Goal: Task Accomplishment & Management: Use online tool/utility

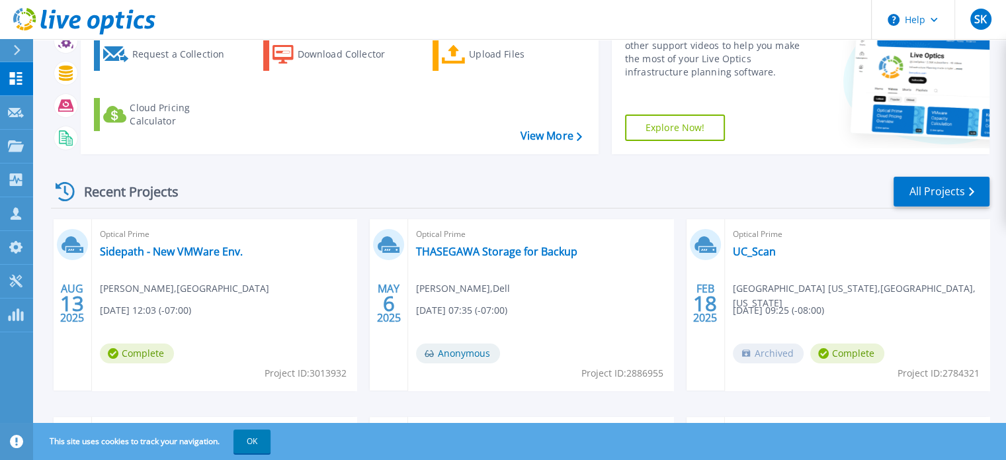
scroll to position [132, 0]
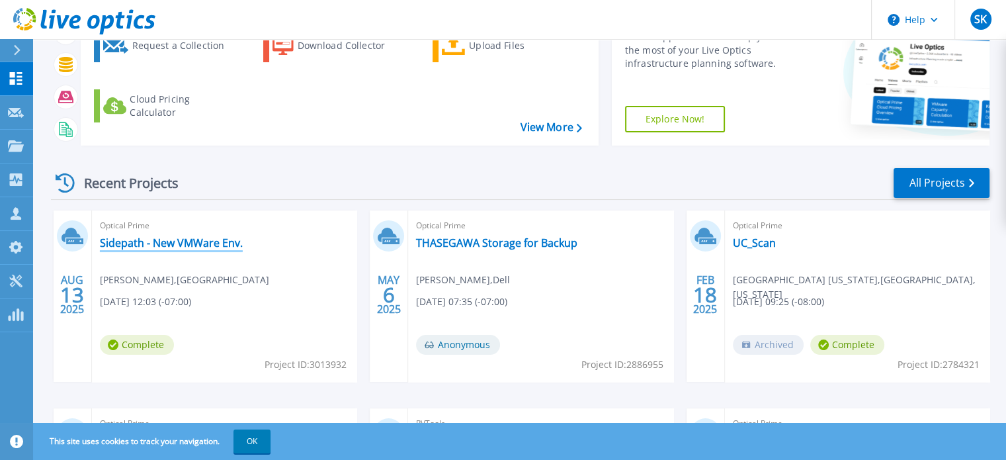
click at [167, 241] on link "Sidepath - New VMWare Env." at bounding box center [171, 242] width 143 height 13
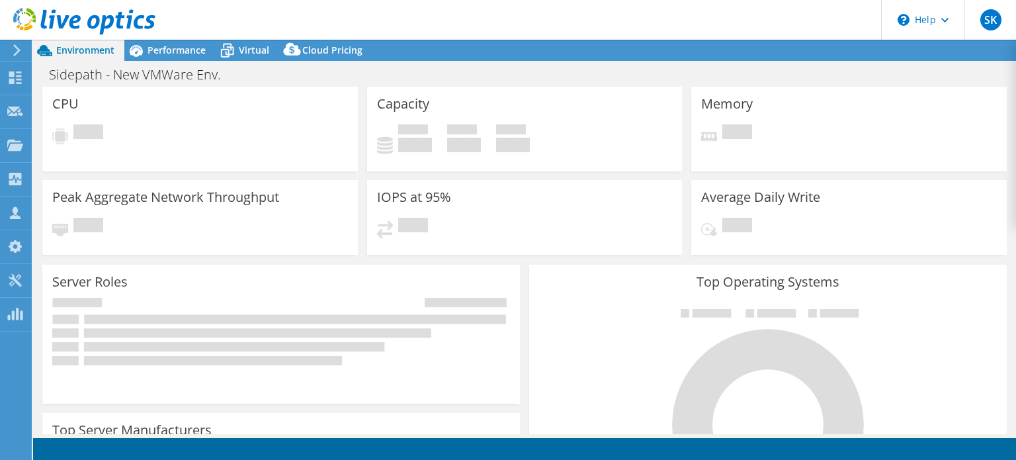
select select "USD"
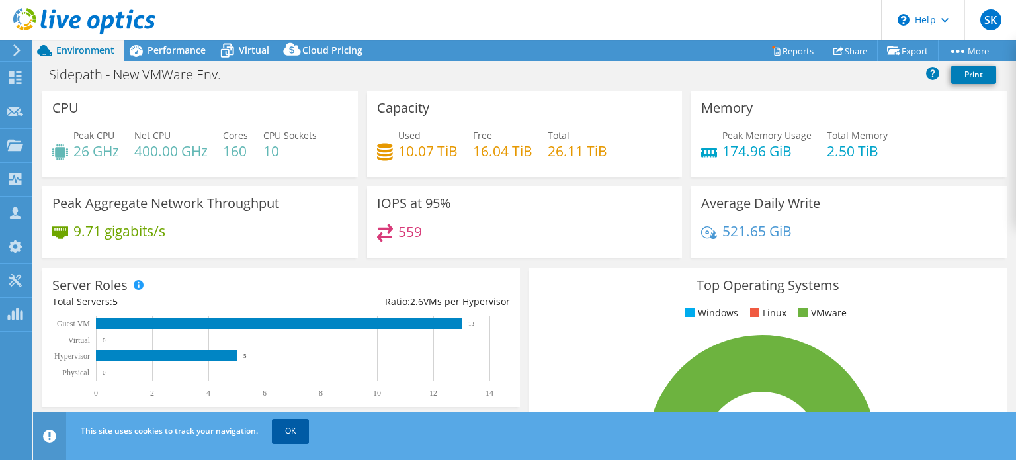
click at [283, 430] on link "OK" at bounding box center [290, 431] width 37 height 24
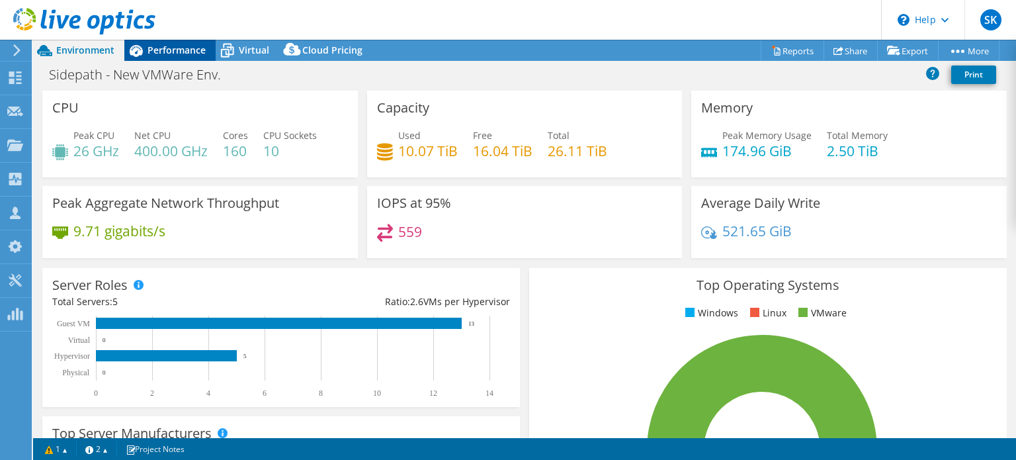
click at [197, 54] on span "Performance" at bounding box center [176, 50] width 58 height 13
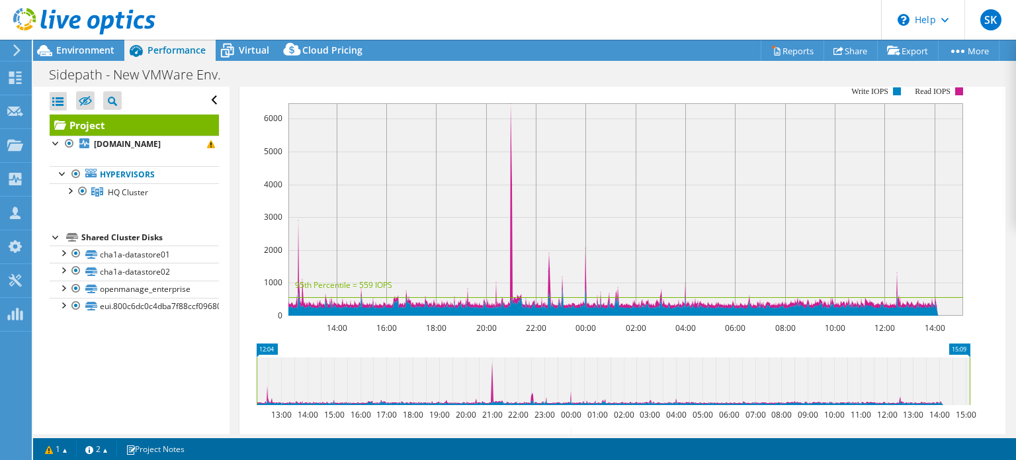
scroll to position [177, 0]
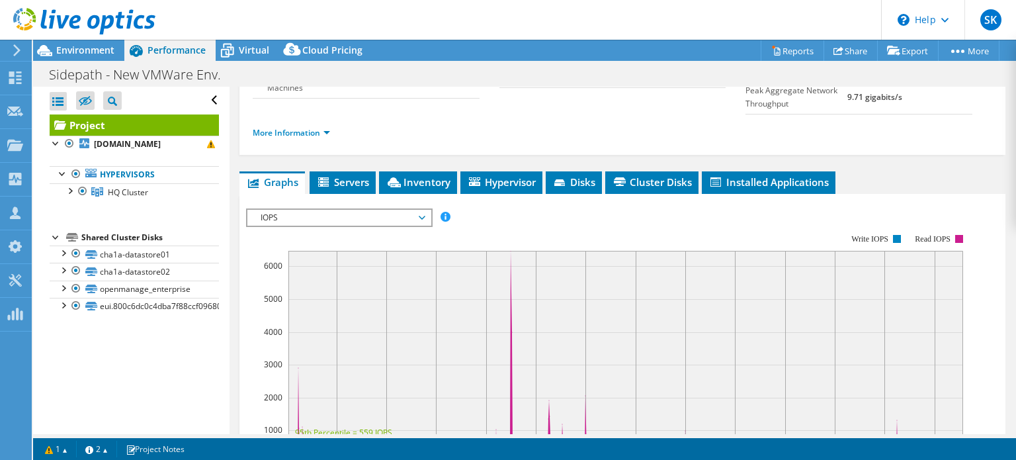
click at [420, 225] on span "IOPS" at bounding box center [339, 218] width 170 height 16
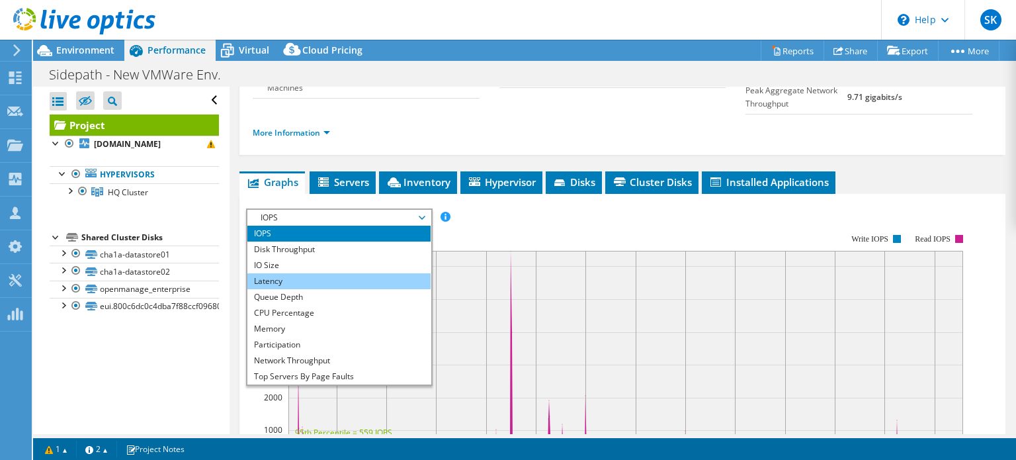
click at [280, 289] on li "Latency" at bounding box center [338, 281] width 183 height 16
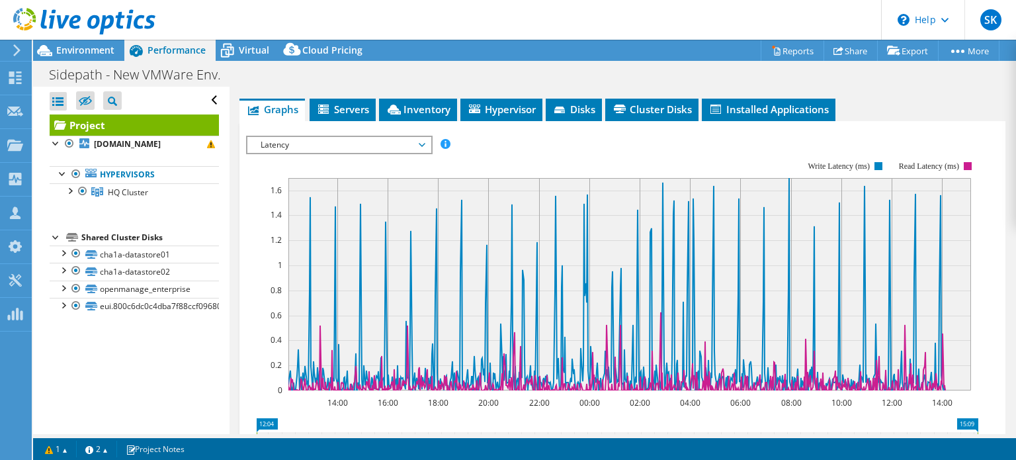
scroll to position [243, 0]
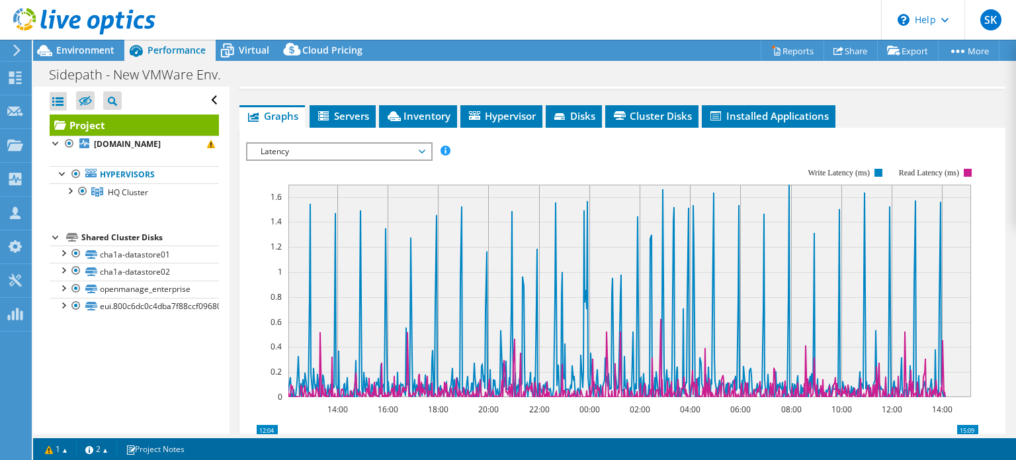
click at [423, 159] on span "Latency" at bounding box center [339, 151] width 170 height 16
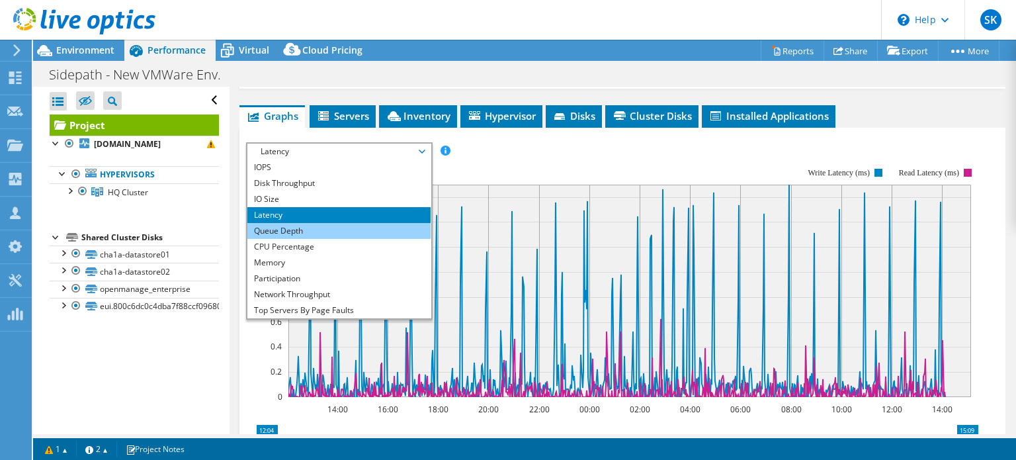
click at [304, 239] on li "Queue Depth" at bounding box center [338, 231] width 183 height 16
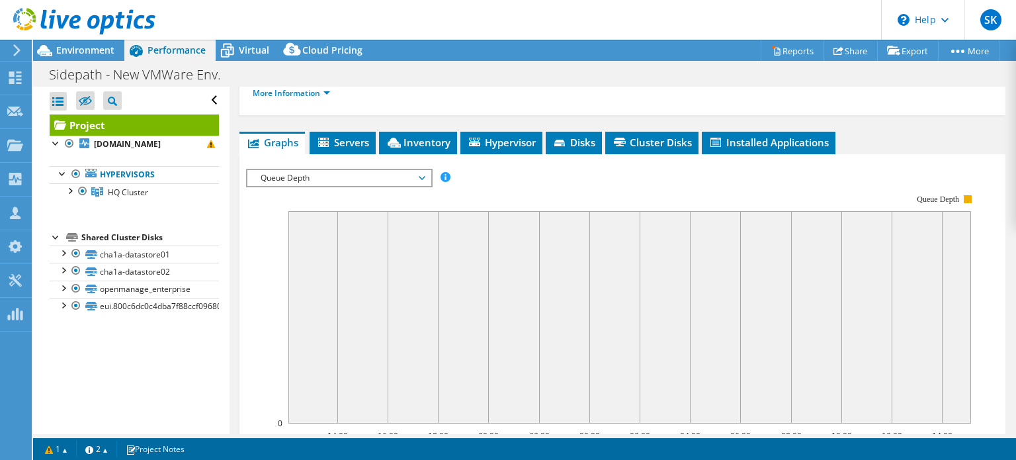
scroll to position [177, 0]
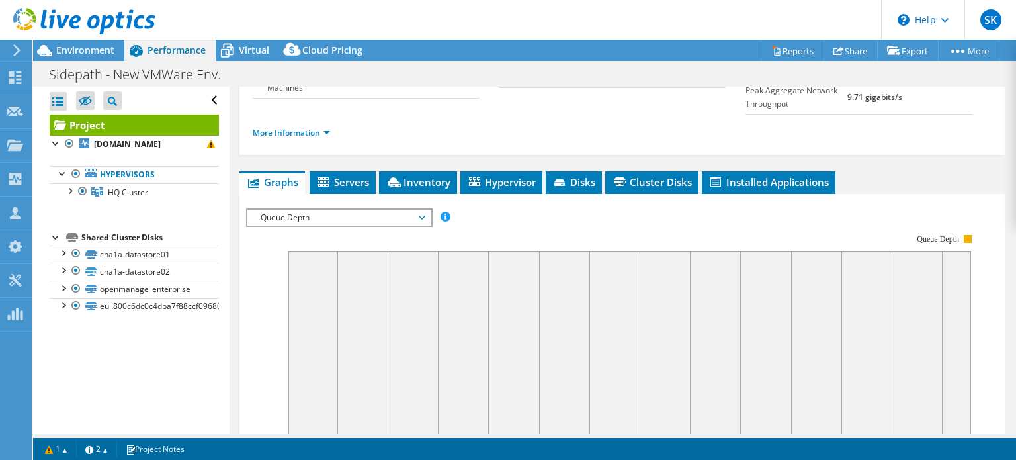
click at [316, 225] on span "Queue Depth" at bounding box center [339, 218] width 170 height 16
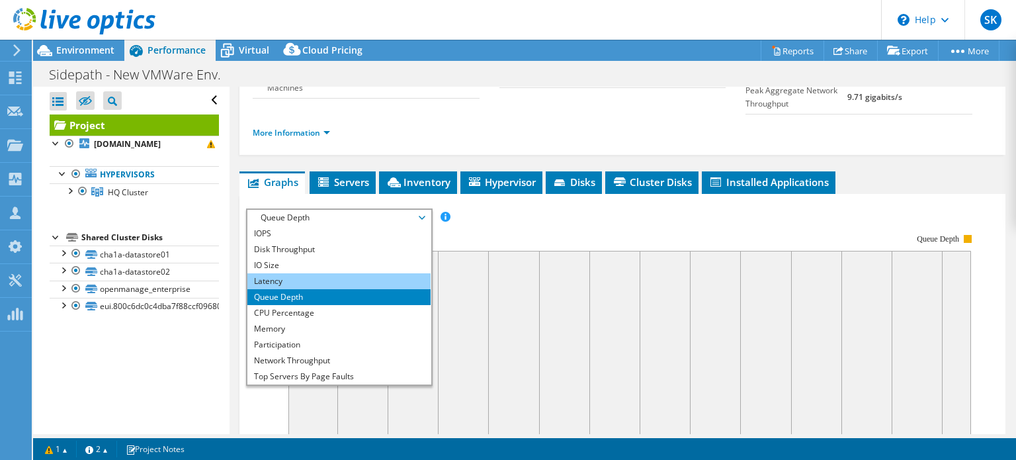
click at [286, 289] on li "Latency" at bounding box center [338, 281] width 183 height 16
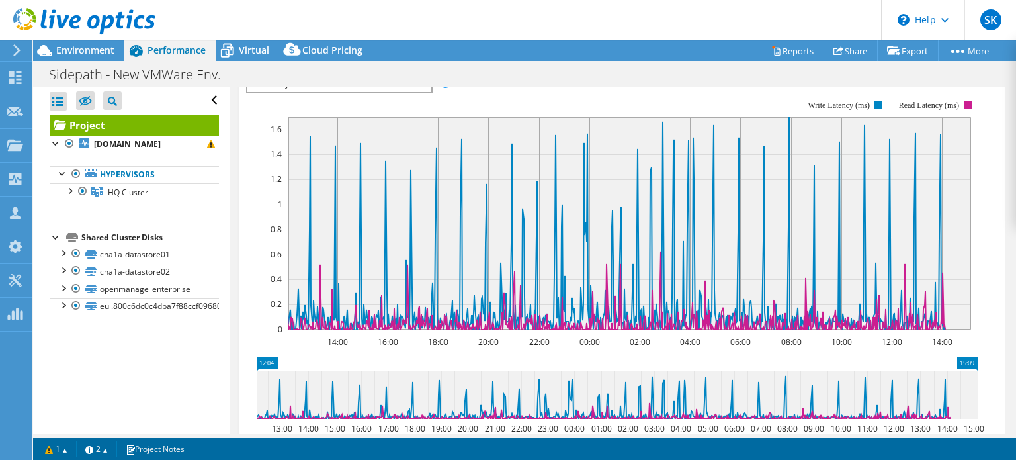
scroll to position [376, 0]
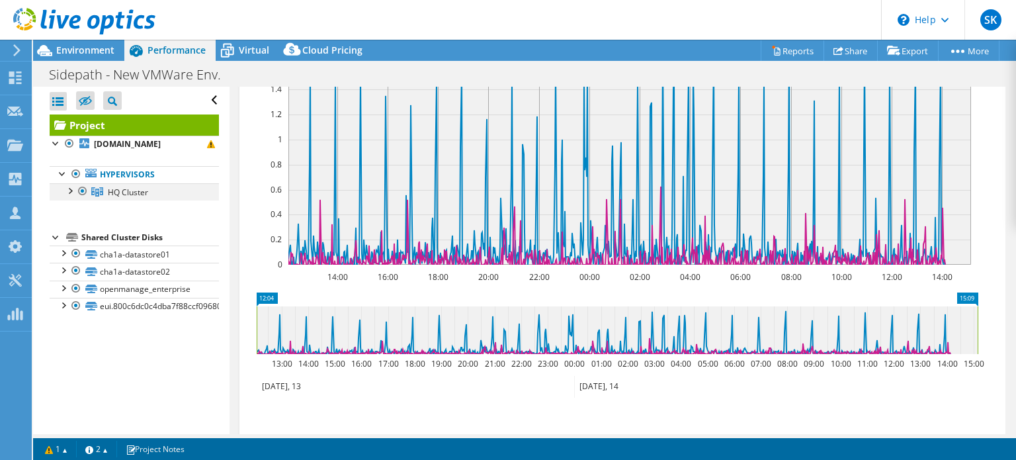
click at [69, 196] on div at bounding box center [69, 189] width 13 height 13
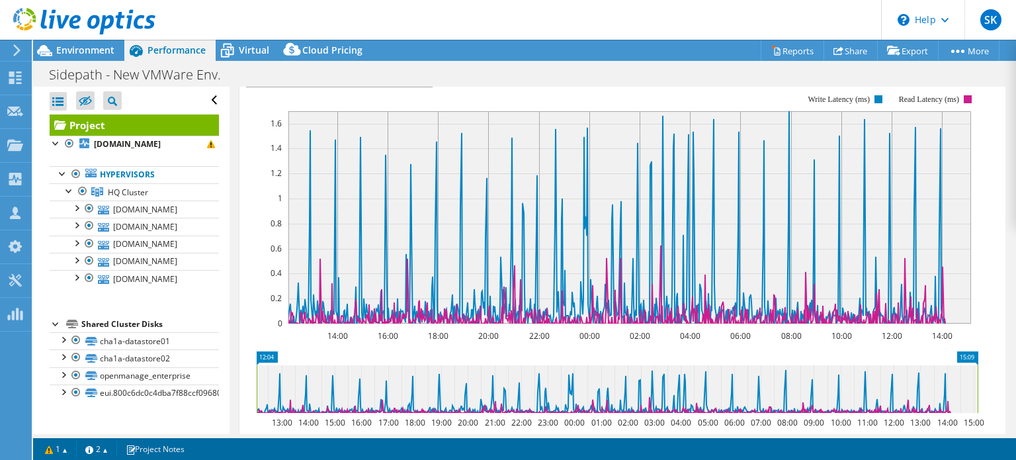
scroll to position [309, 0]
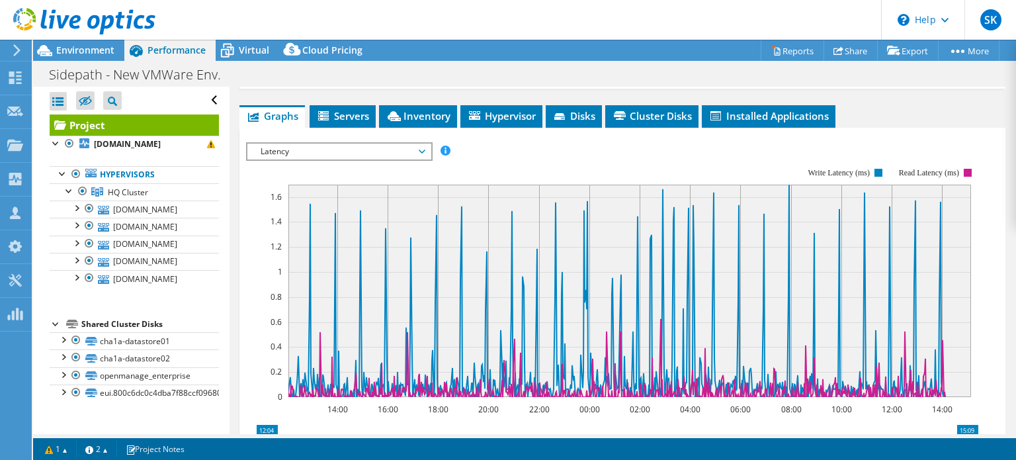
click at [509, 273] on icon at bounding box center [616, 290] width 657 height 212
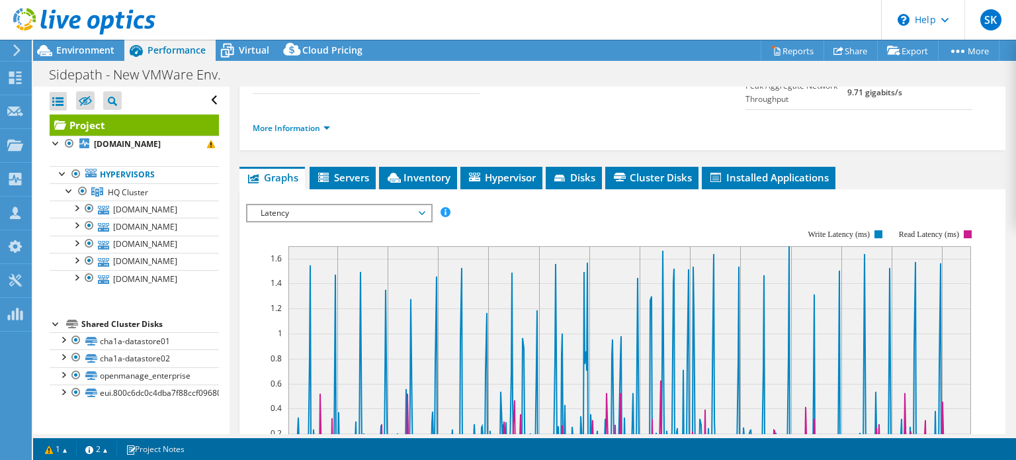
scroll to position [243, 0]
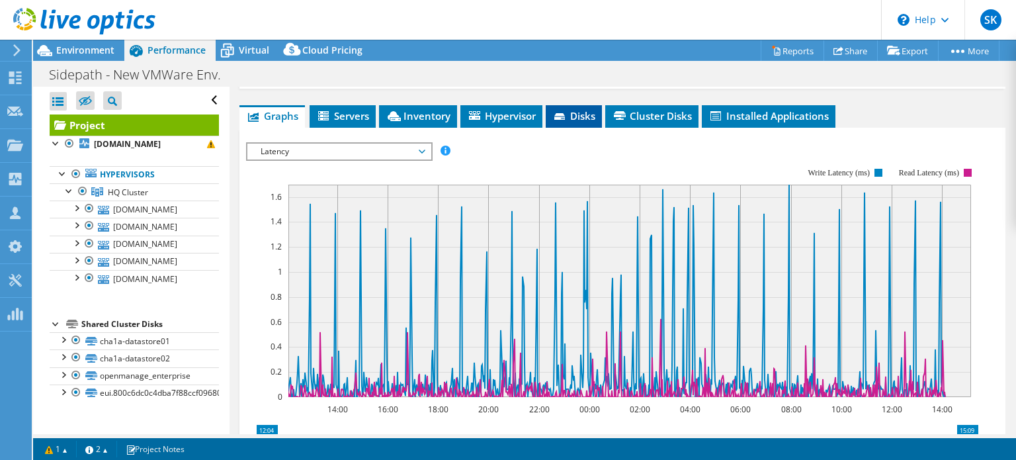
click at [575, 122] on span "Disks" at bounding box center [573, 115] width 43 height 13
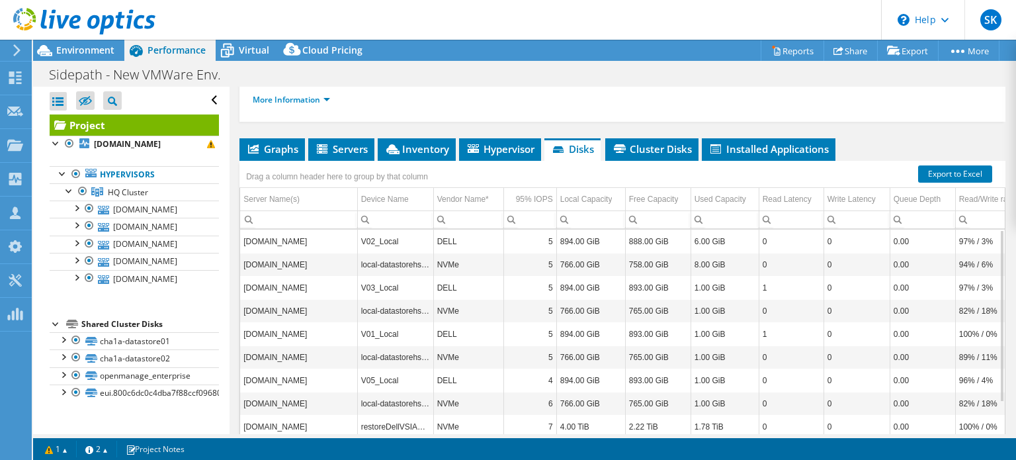
scroll to position [217, 0]
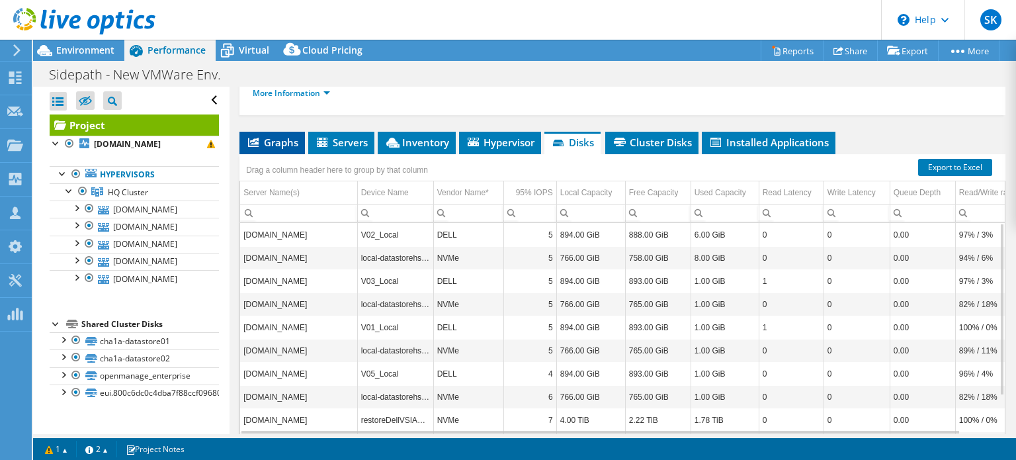
click at [282, 149] on span "Graphs" at bounding box center [272, 142] width 52 height 13
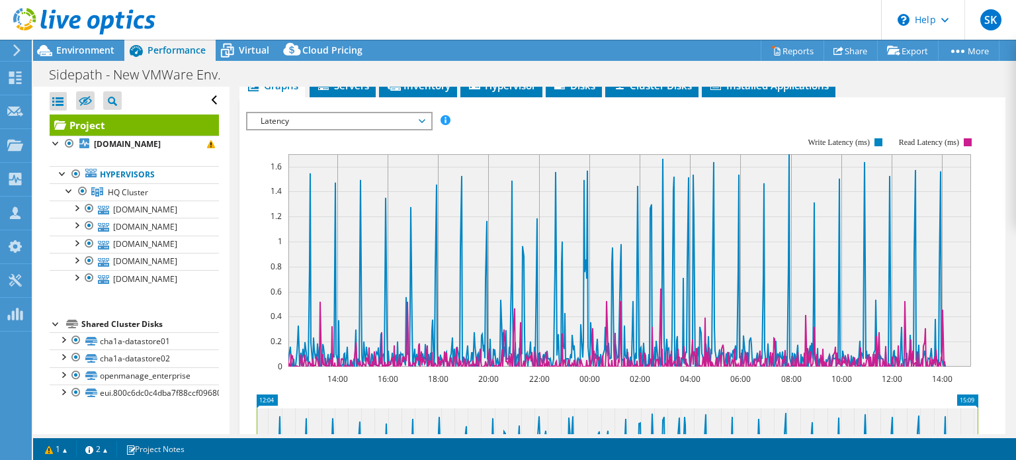
scroll to position [283, 0]
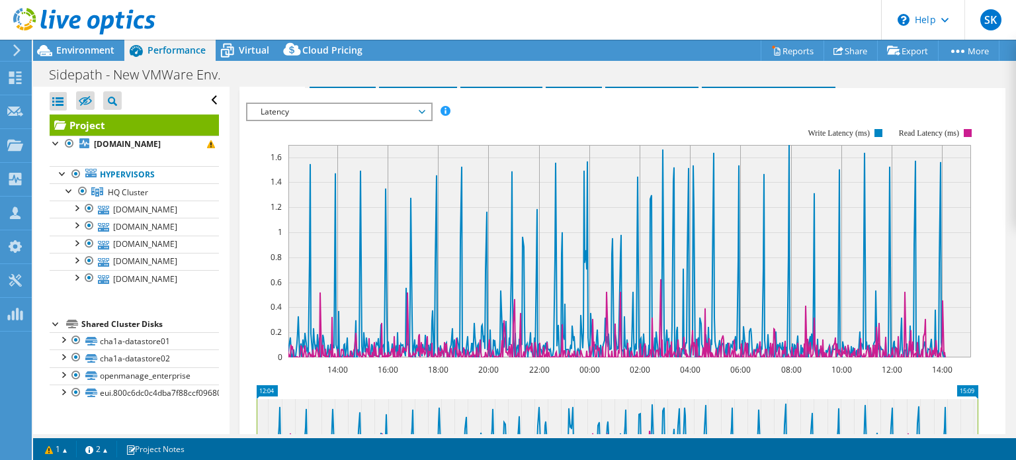
click at [423, 120] on span "Latency" at bounding box center [339, 112] width 170 height 16
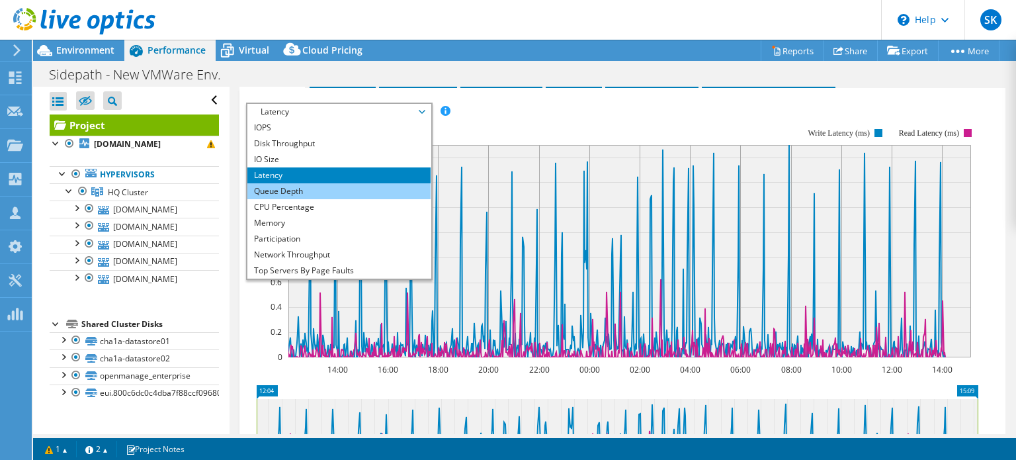
click at [285, 198] on li "Queue Depth" at bounding box center [338, 191] width 183 height 16
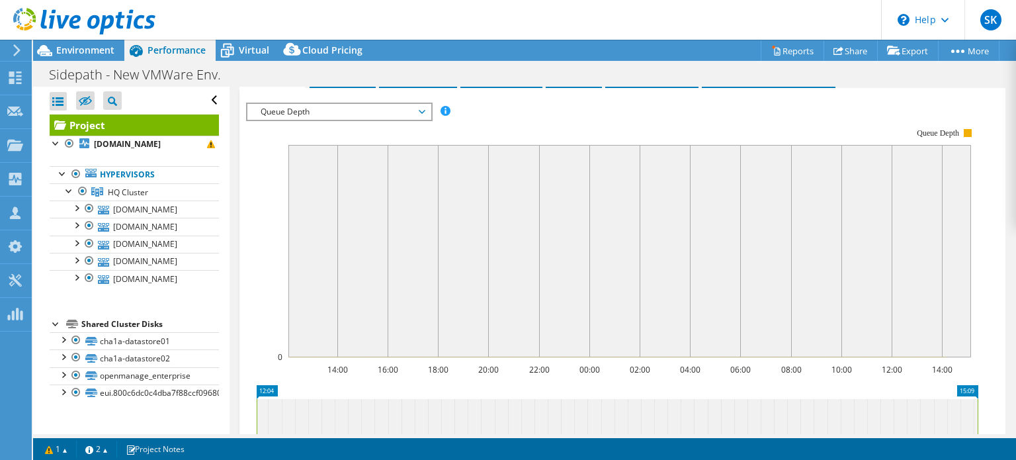
click at [423, 120] on span "Queue Depth" at bounding box center [339, 112] width 170 height 16
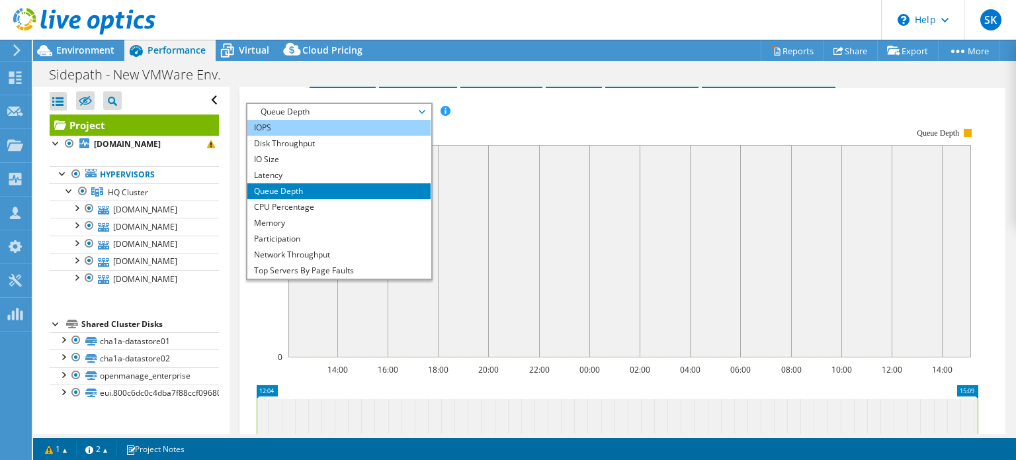
click at [267, 136] on li "IOPS" at bounding box center [338, 128] width 183 height 16
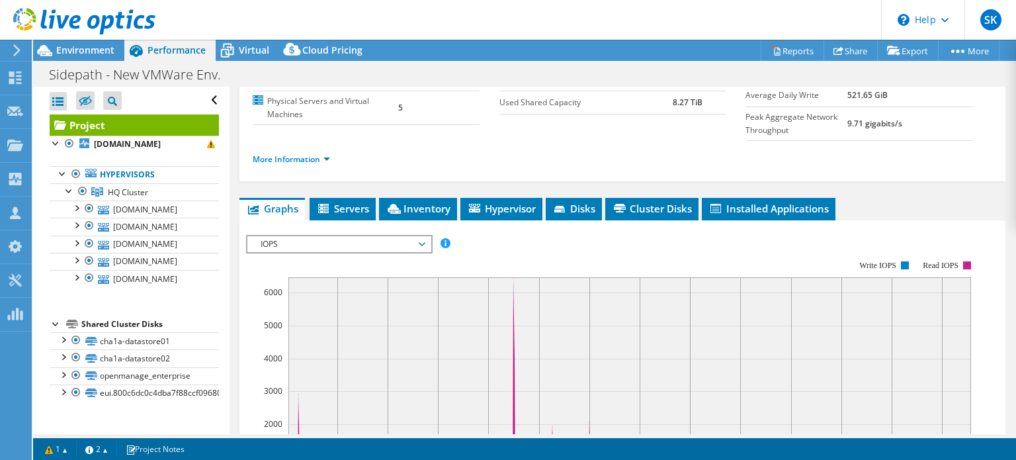
scroll to position [217, 0]
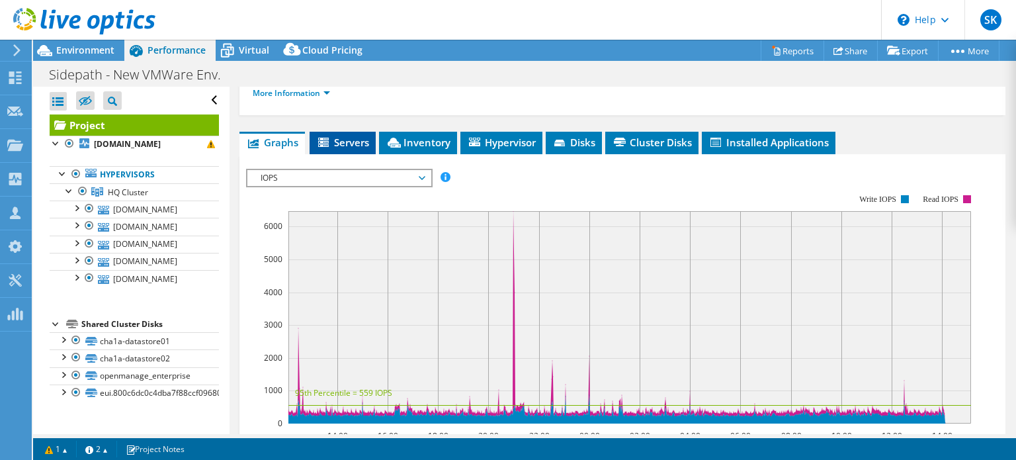
click at [348, 154] on li "Servers" at bounding box center [342, 143] width 66 height 22
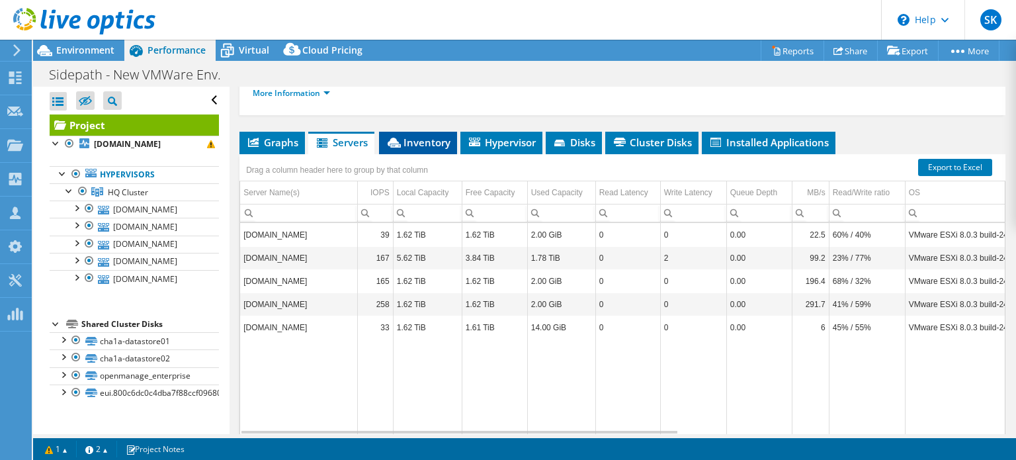
click at [436, 149] on span "Inventory" at bounding box center [418, 142] width 65 height 13
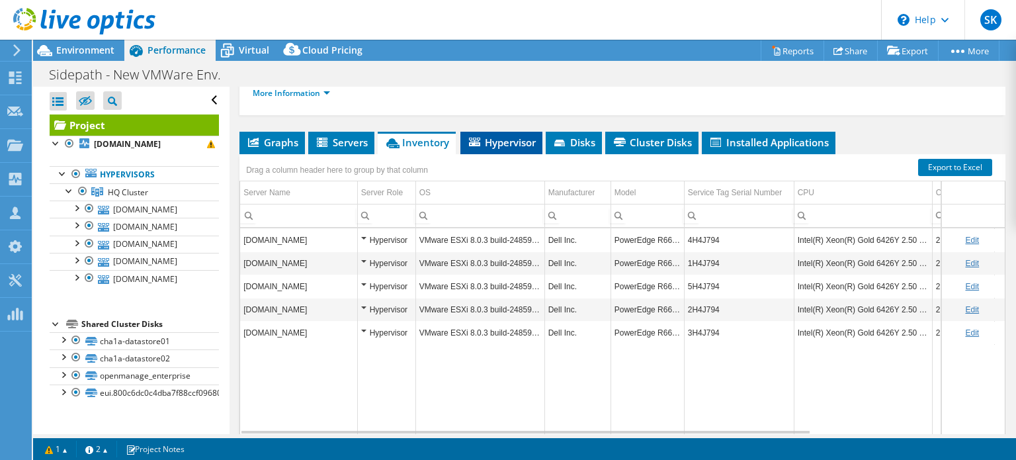
click at [507, 149] on span "Hypervisor" at bounding box center [501, 142] width 69 height 13
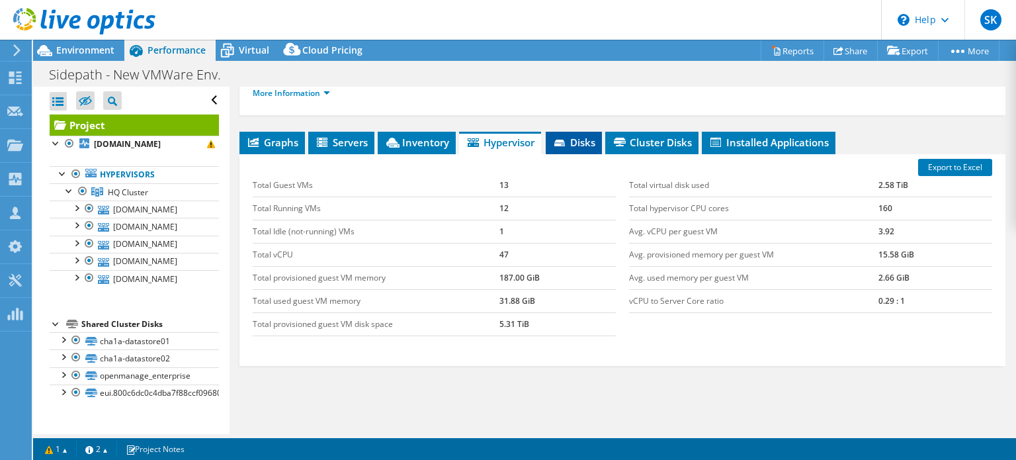
click at [575, 149] on span "Disks" at bounding box center [573, 142] width 43 height 13
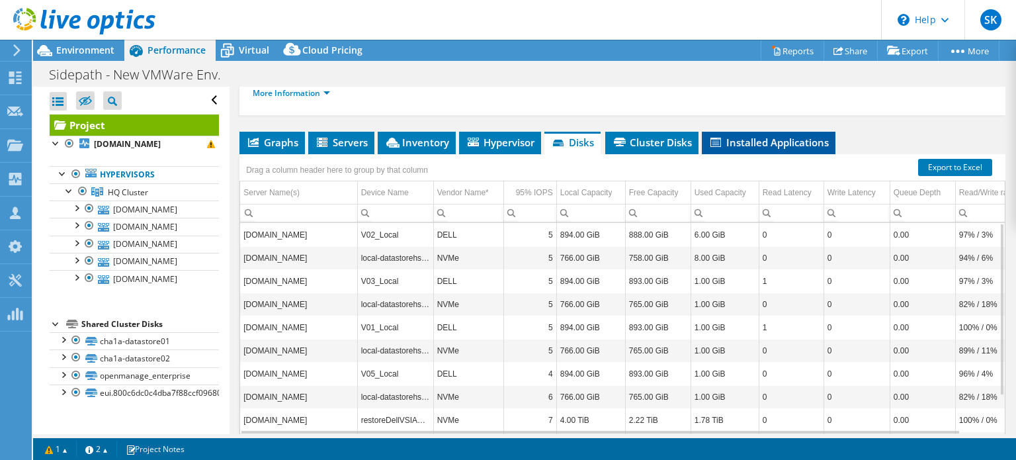
click at [763, 149] on span "Installed Applications" at bounding box center [768, 142] width 120 height 13
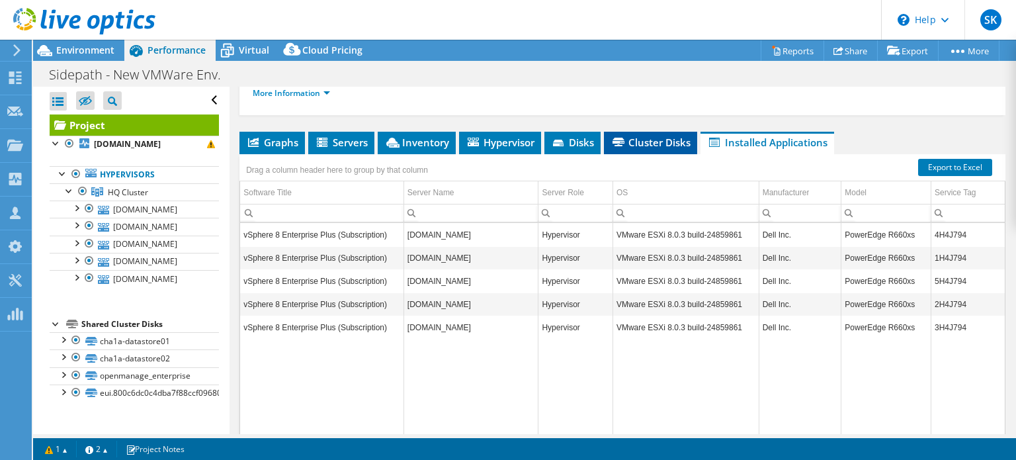
click at [684, 147] on li "Cluster Disks" at bounding box center [650, 143] width 93 height 22
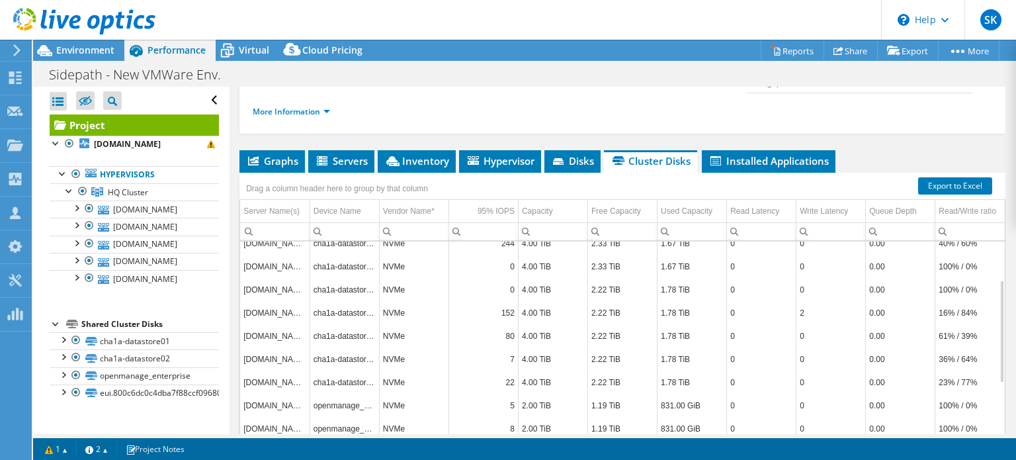
scroll to position [265, 0]
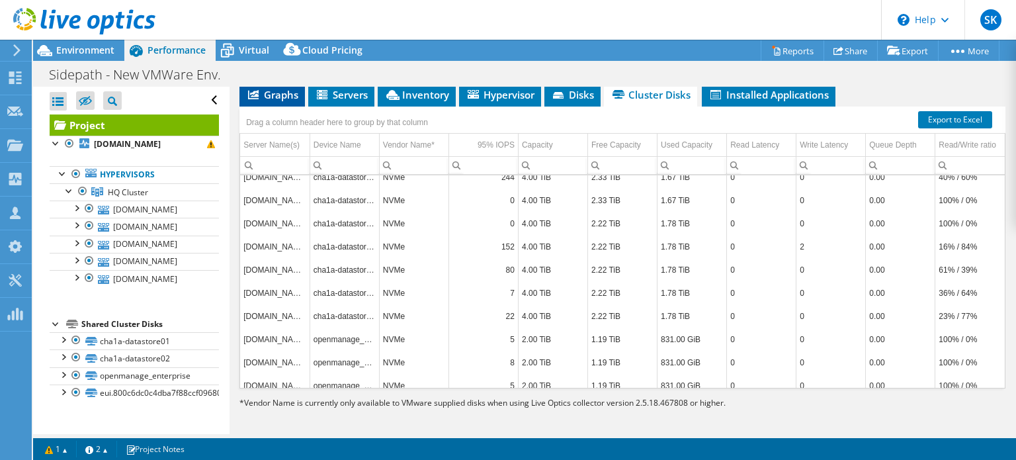
click at [280, 101] on span "Graphs" at bounding box center [272, 94] width 52 height 13
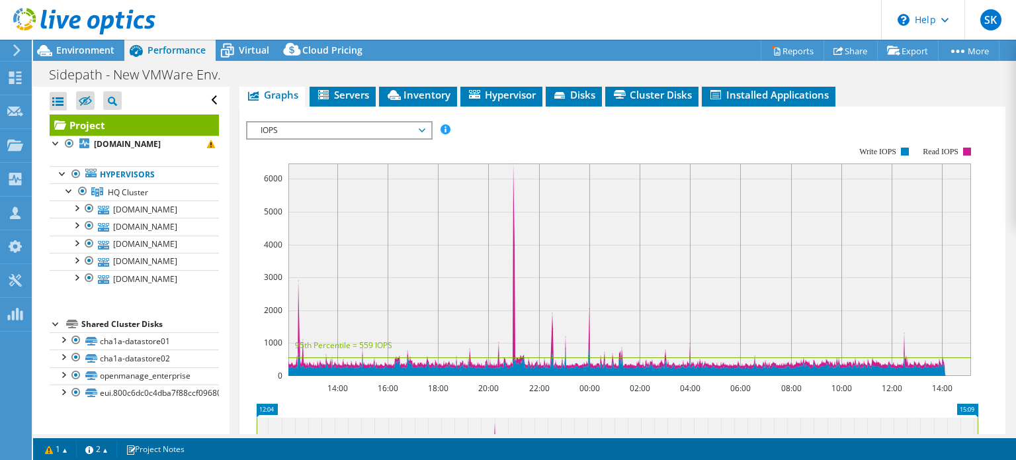
click at [425, 138] on span "IOPS" at bounding box center [338, 130] width 183 height 16
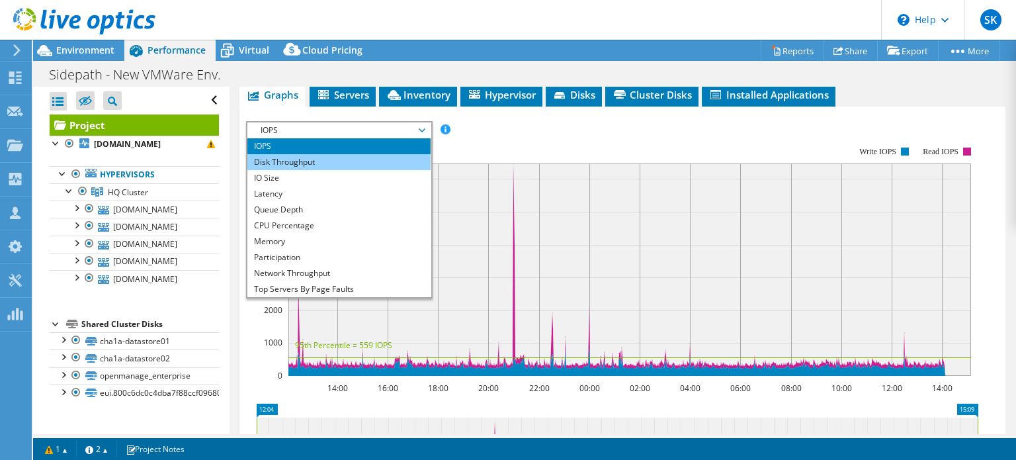
click at [298, 170] on li "Disk Throughput" at bounding box center [338, 162] width 183 height 16
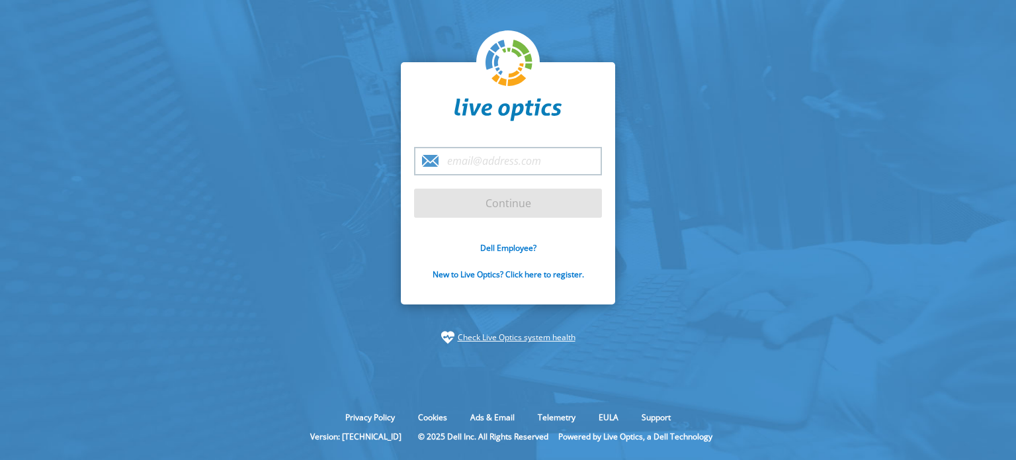
click at [499, 163] on input "email" at bounding box center [508, 161] width 188 height 28
type input "stevek@sidepath.com"
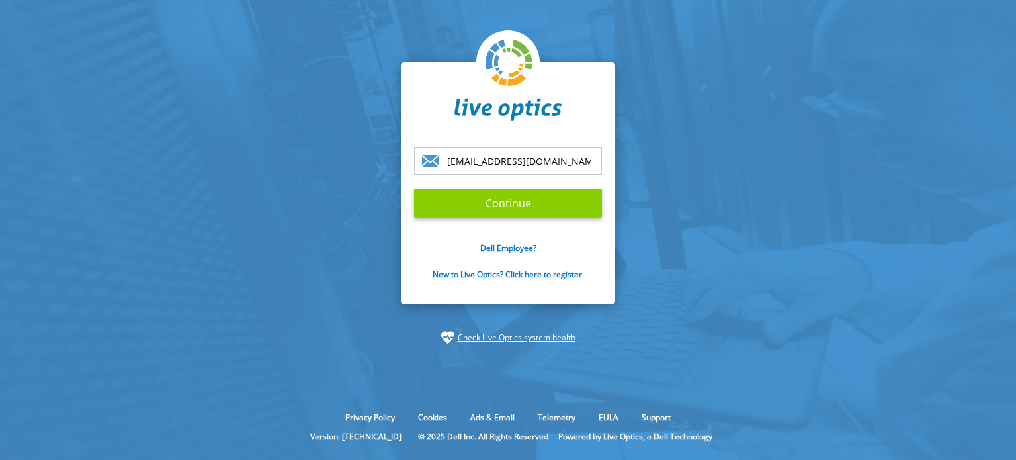
click at [481, 206] on input "Continue" at bounding box center [508, 202] width 188 height 29
click at [520, 207] on input "Continue" at bounding box center [508, 202] width 188 height 29
click at [507, 203] on input "Continue" at bounding box center [508, 202] width 188 height 29
click at [767, 194] on section "stevek@sidepath.com Continue Dell Employee? New to Live Optics? Click here to r…" at bounding box center [508, 203] width 1016 height 406
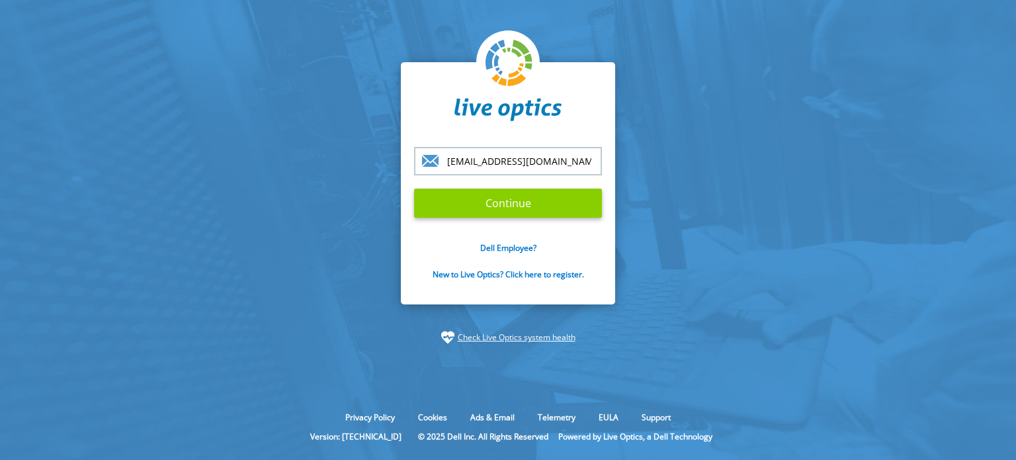
click at [518, 202] on input "Continue" at bounding box center [508, 202] width 188 height 29
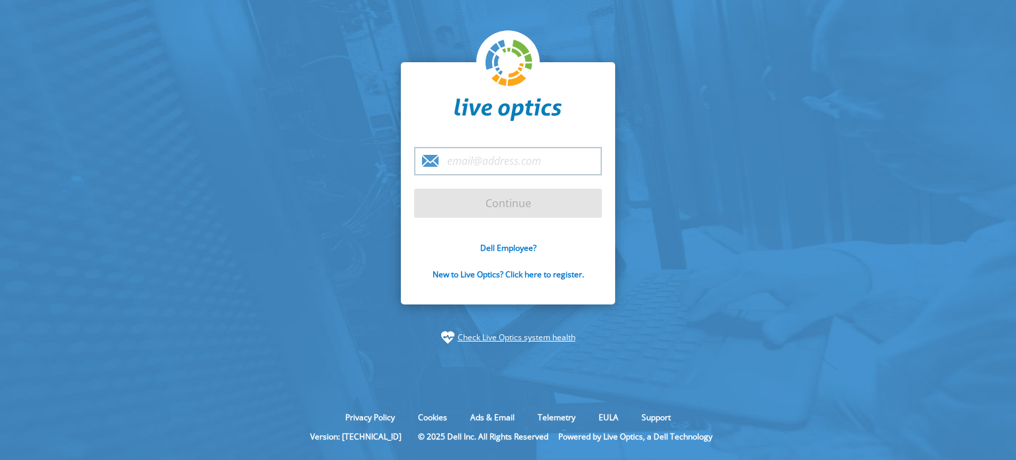
click at [494, 164] on input "email" at bounding box center [508, 161] width 188 height 28
type input "[EMAIL_ADDRESS][DOMAIN_NAME]"
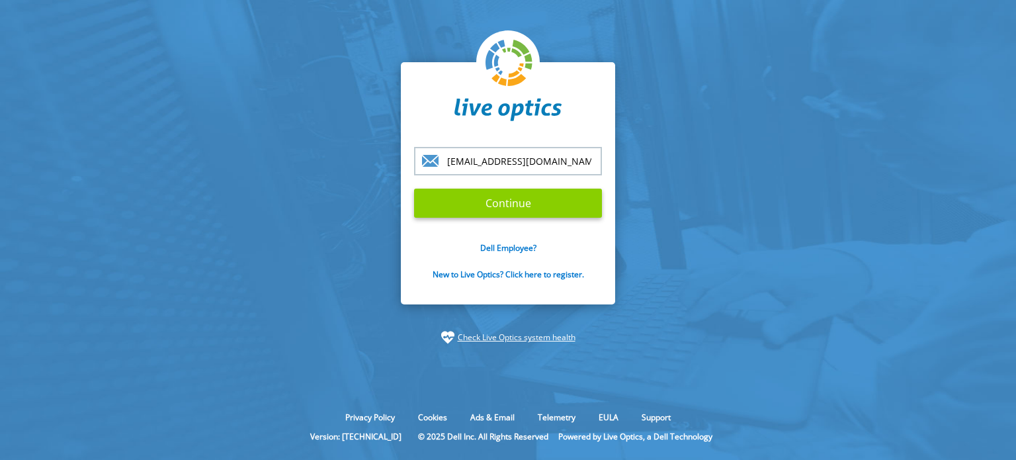
click at [505, 203] on input "Continue" at bounding box center [508, 202] width 188 height 29
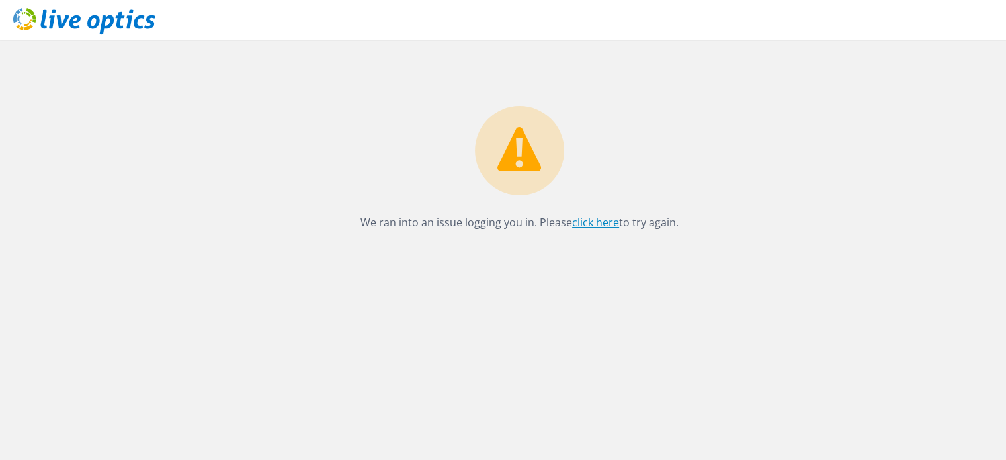
click at [600, 222] on link "click here" at bounding box center [595, 222] width 47 height 15
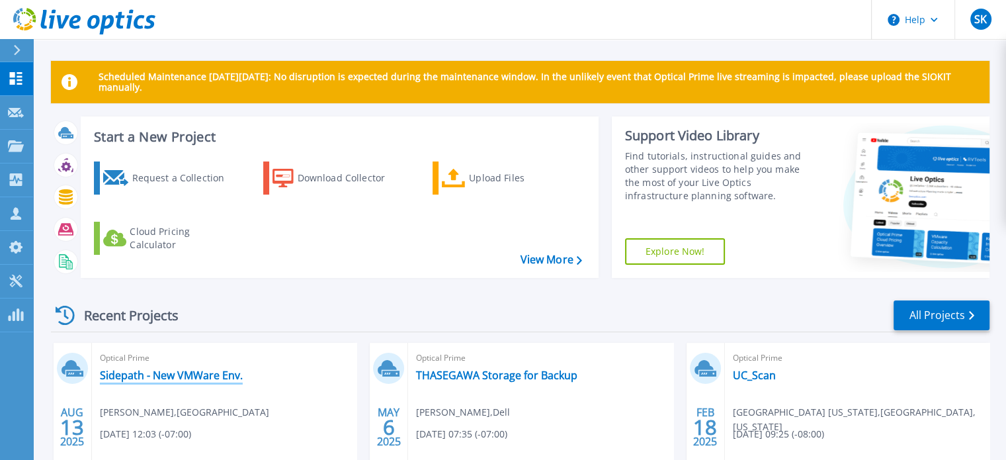
click at [188, 379] on link "Sidepath - New VMWare Env." at bounding box center [171, 374] width 143 height 13
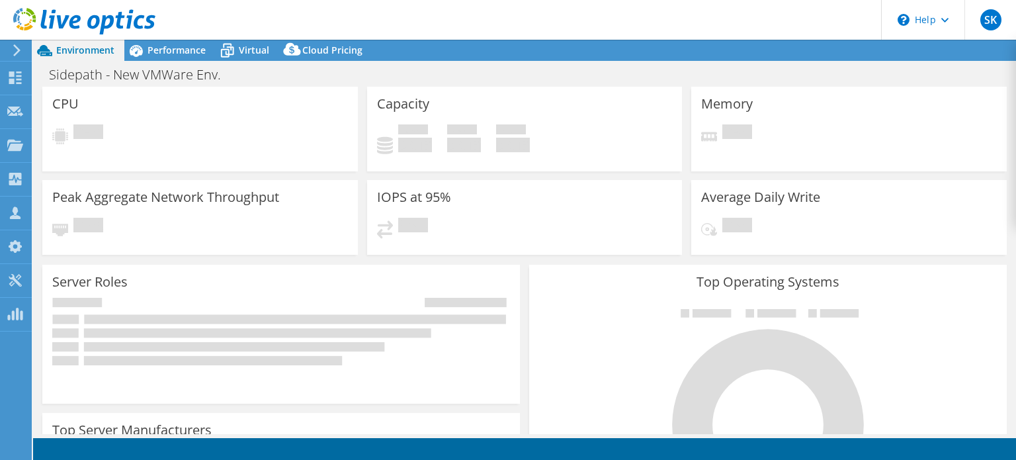
select select "USD"
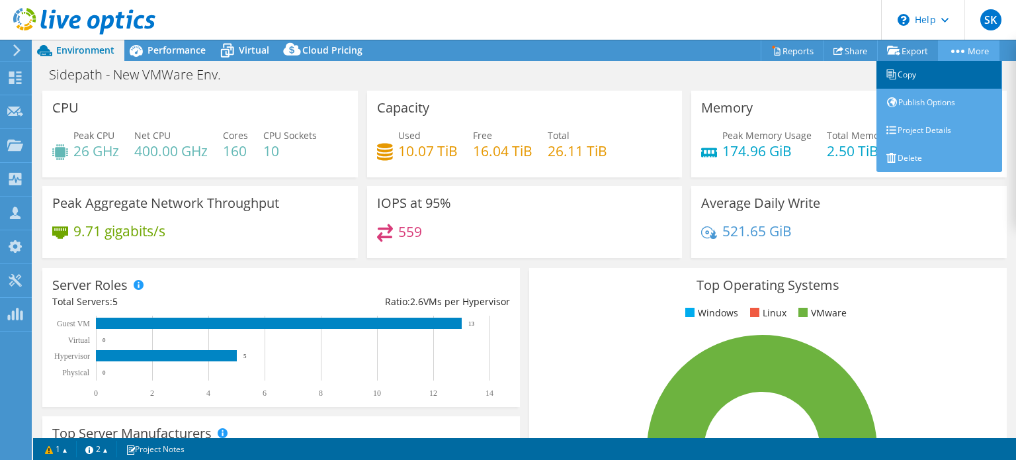
click at [912, 73] on link "Copy" at bounding box center [939, 75] width 126 height 28
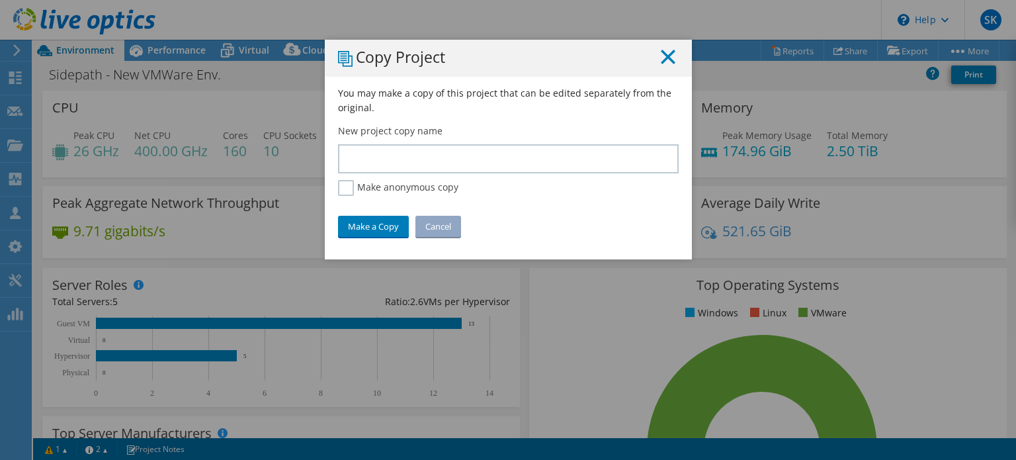
click at [664, 61] on icon at bounding box center [668, 57] width 15 height 15
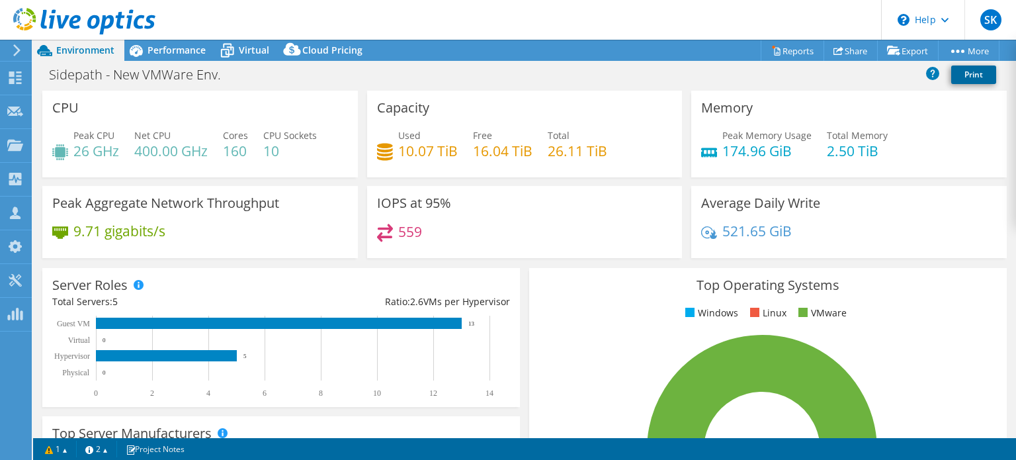
click at [973, 75] on link "Print" at bounding box center [973, 74] width 45 height 19
click at [598, 416] on rect at bounding box center [762, 449] width 446 height 231
